Goal: Transaction & Acquisition: Obtain resource

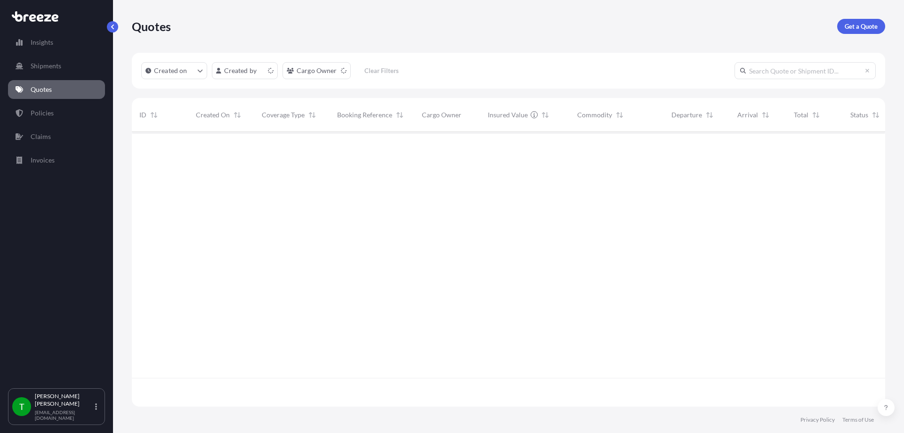
scroll to position [273, 747]
click at [861, 25] on p "Get a Quote" at bounding box center [861, 26] width 33 height 9
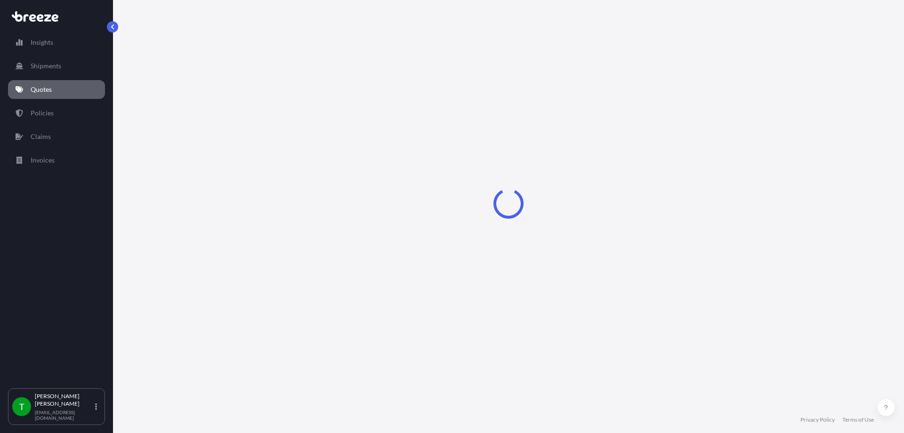
select select "Sea"
select select "1"
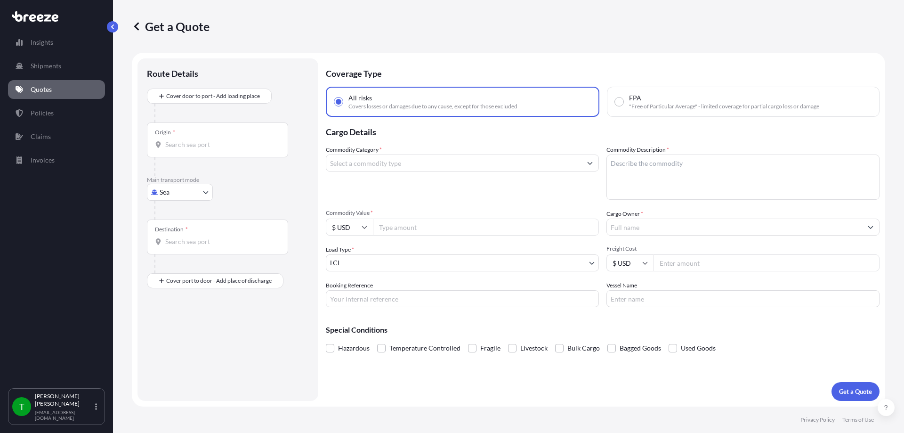
click at [184, 193] on body "Insights Shipments Quotes Policies Claims Invoices T [PERSON_NAME] [EMAIL_ADDRE…" at bounding box center [452, 216] width 904 height 433
click at [186, 247] on div "Road" at bounding box center [180, 250] width 58 height 17
select select "Road"
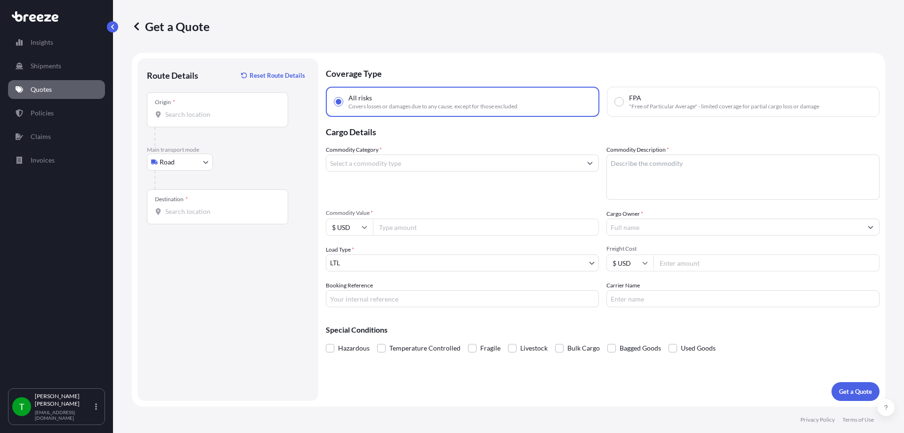
click at [197, 109] on div "Origin *" at bounding box center [217, 109] width 141 height 35
click at [197, 110] on input "Origin *" at bounding box center [220, 114] width 111 height 9
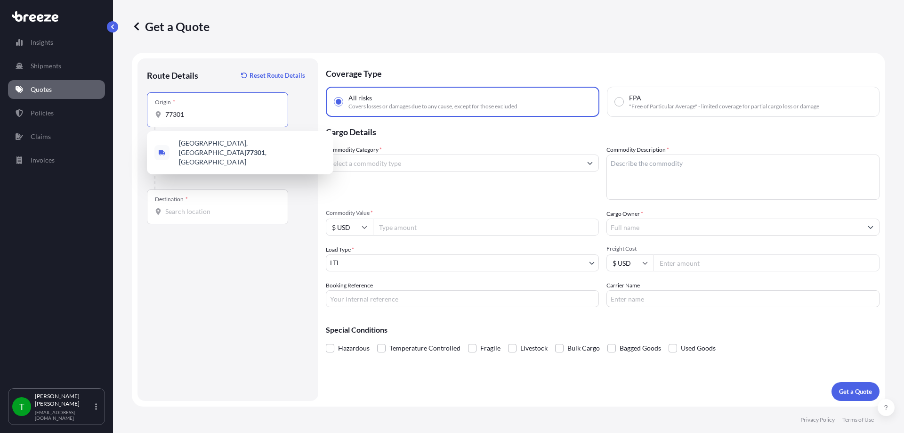
click at [195, 134] on div "[GEOGRAPHIC_DATA]" at bounding box center [240, 152] width 187 height 43
click at [195, 138] on div "[GEOGRAPHIC_DATA]" at bounding box center [240, 153] width 179 height 36
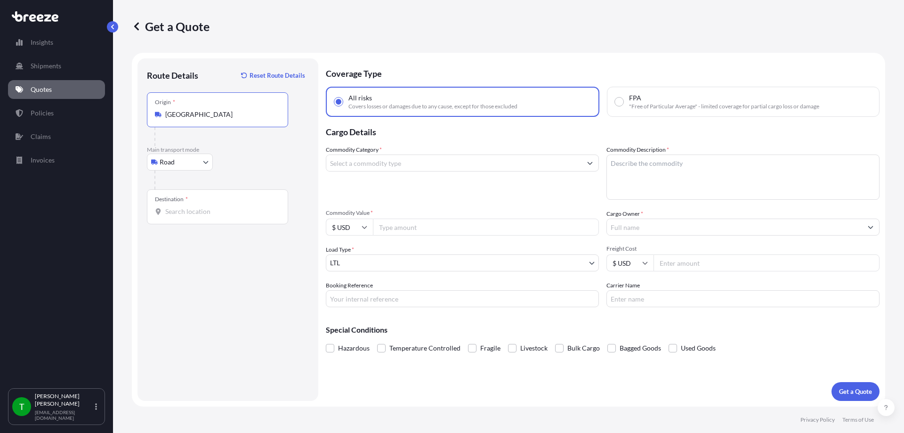
type input "[GEOGRAPHIC_DATA]"
click at [185, 212] on input "Destination *" at bounding box center [220, 211] width 111 height 9
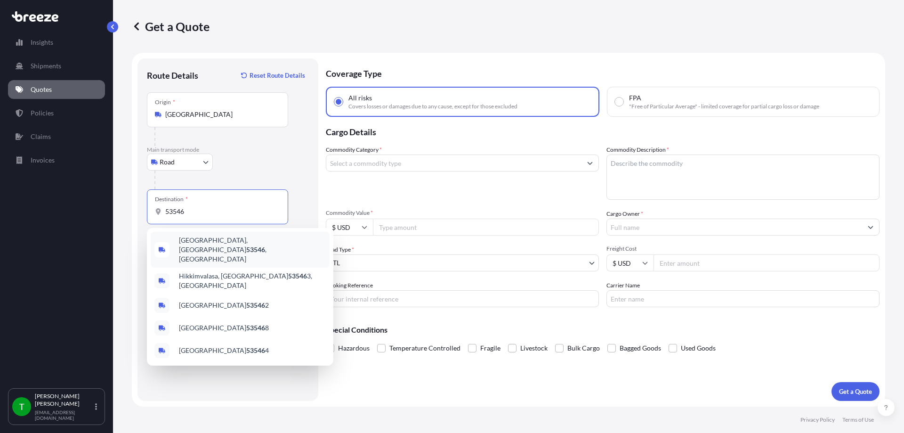
click at [212, 239] on span "[GEOGRAPHIC_DATA] , [GEOGRAPHIC_DATA]" at bounding box center [252, 250] width 147 height 28
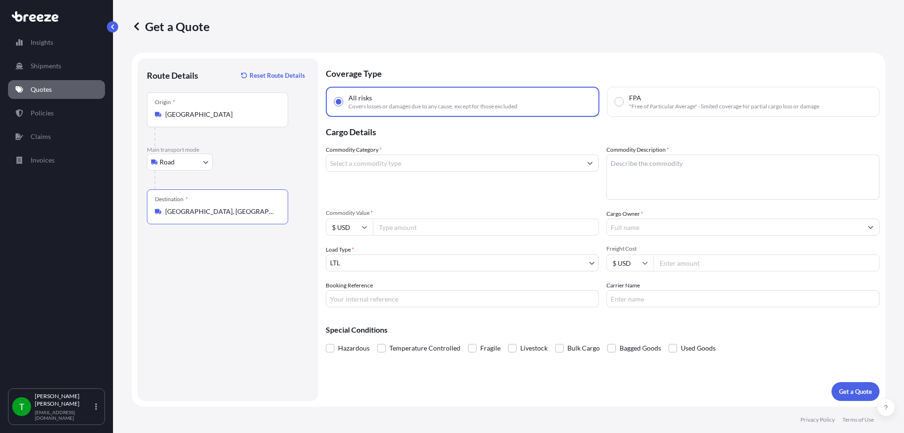
type input "[GEOGRAPHIC_DATA], [GEOGRAPHIC_DATA]"
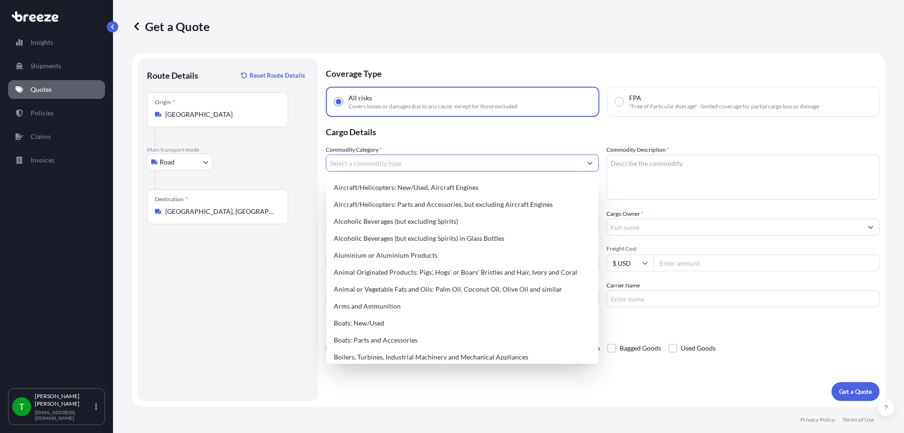
click at [498, 168] on input "Commodity Category *" at bounding box center [453, 163] width 255 height 17
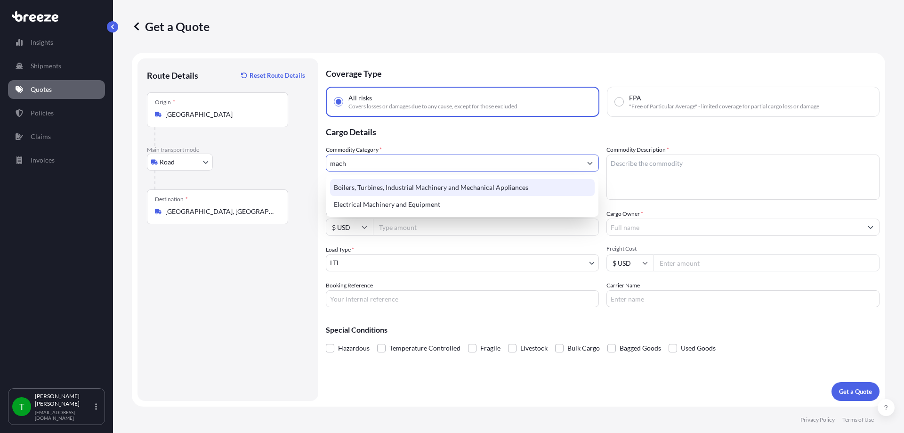
click at [482, 188] on div "Boilers, Turbines, Industrial Machinery and Mechanical Appliances" at bounding box center [462, 187] width 265 height 17
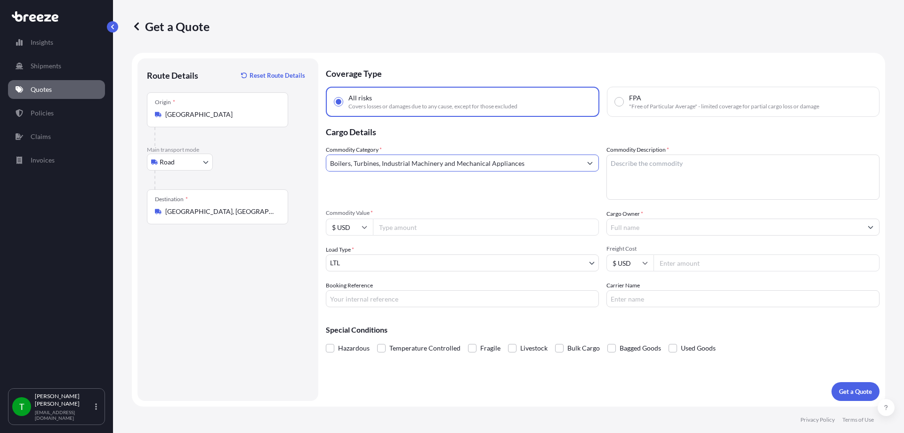
type input "Boilers, Turbines, Industrial Machinery and Mechanical Appliances"
click at [682, 185] on textarea "Commodity Description *" at bounding box center [743, 177] width 273 height 45
type textarea "parts"
type input "15400"
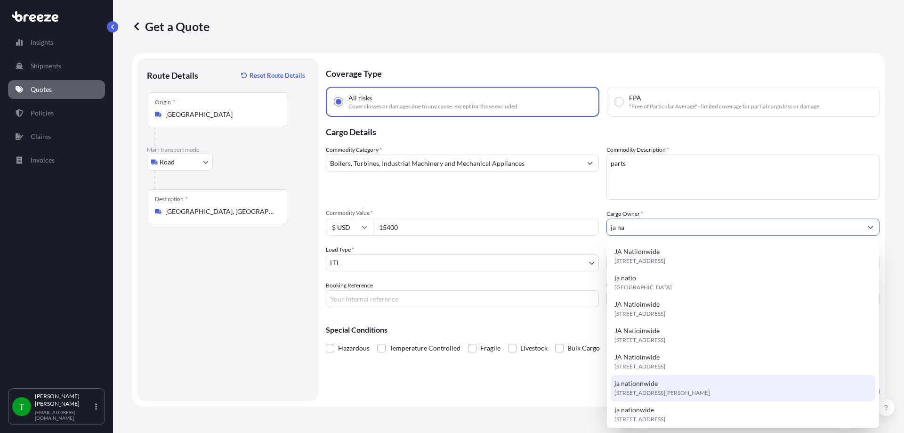
click at [659, 382] on div "ja nationnwide [STREET_ADDRESS][PERSON_NAME]" at bounding box center [743, 388] width 265 height 26
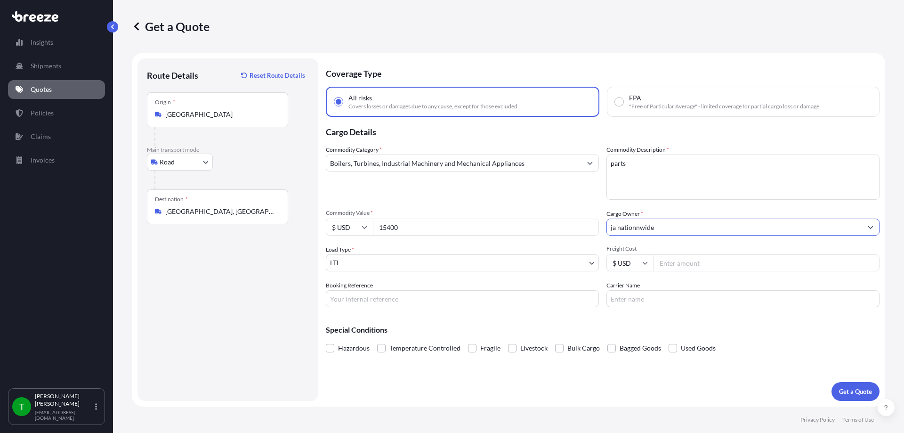
type input "ja nationnwide"
click at [706, 265] on input "Freight Cost" at bounding box center [767, 262] width 226 height 17
type input "250"
click at [858, 386] on button "Get a Quote" at bounding box center [856, 391] width 48 height 19
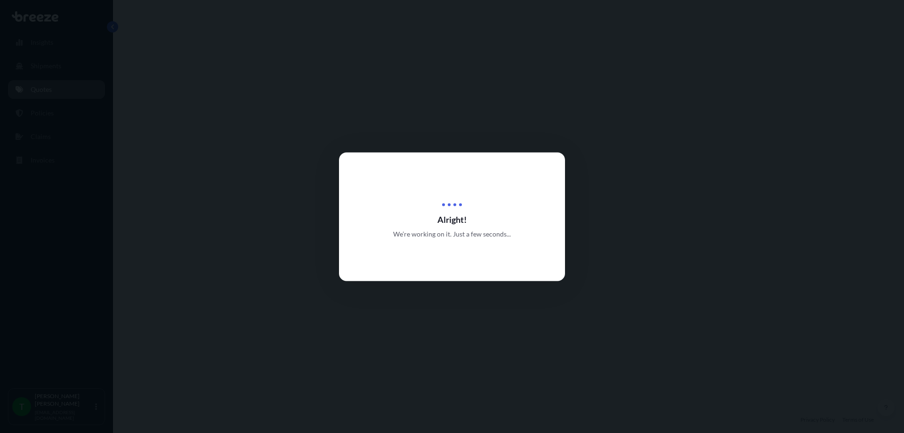
select select "Road"
select select "1"
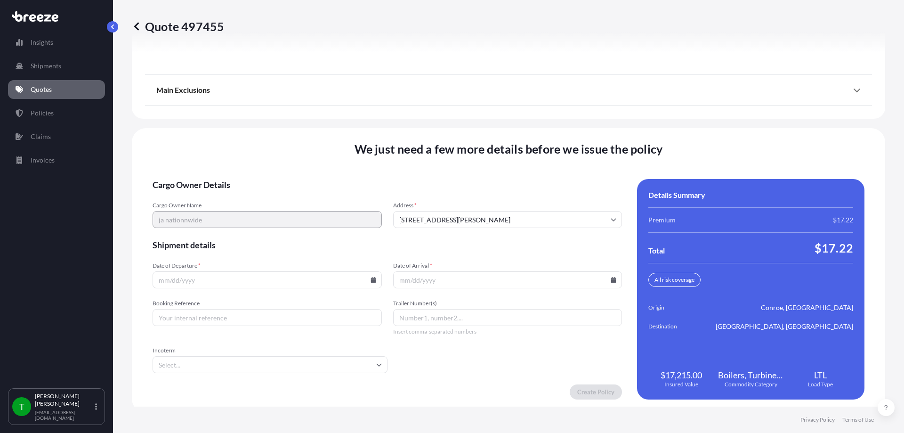
scroll to position [1212, 0]
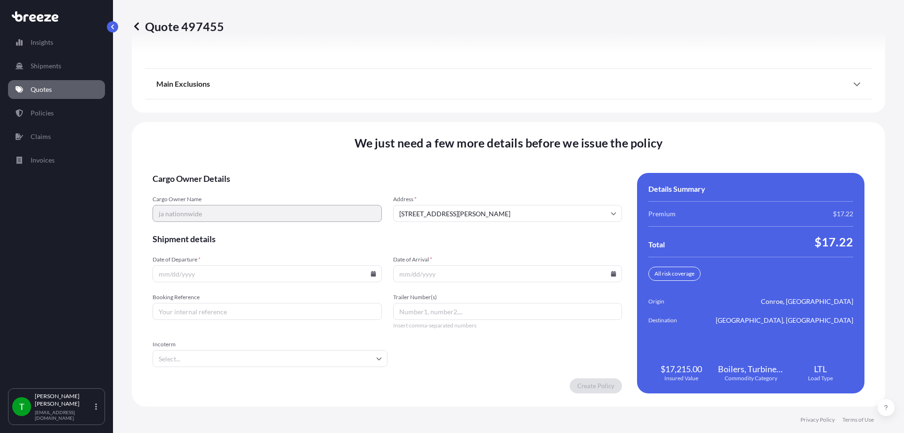
click at [371, 274] on icon at bounding box center [374, 274] width 6 height 6
click at [202, 225] on button "25" at bounding box center [200, 225] width 15 height 15
type input "[DATE]"
click at [611, 276] on icon at bounding box center [613, 274] width 5 height 6
click at [502, 223] on button "28" at bounding box center [504, 225] width 15 height 15
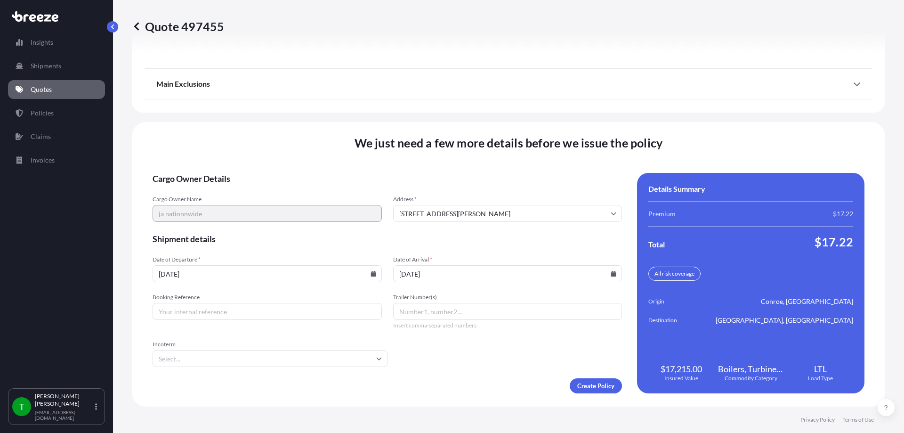
type input "[DATE]"
click at [283, 315] on input "Booking Reference" at bounding box center [267, 311] width 229 height 17
type input "348385"
